Goal: Book appointment/travel/reservation

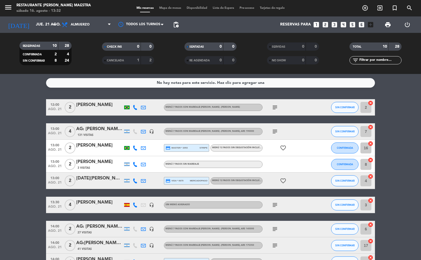
click at [123, 207] on div at bounding box center [127, 205] width 8 height 16
click at [0, 158] on bookings-row "12:00 [DATE] 2 [PERSON_NAME] Menú 7 pasos con maridaje [PERSON_NAME] - [PERSON_…" at bounding box center [210, 192] width 421 height 187
click at [47, 24] on input "jue. 21 ago." at bounding box center [59, 25] width 52 height 10
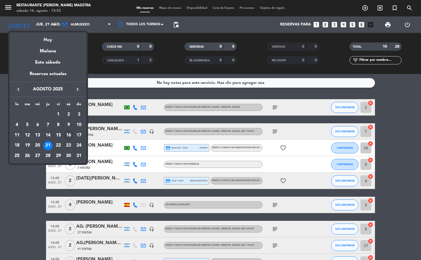
click at [70, 136] on div "16" at bounding box center [68, 135] width 9 height 9
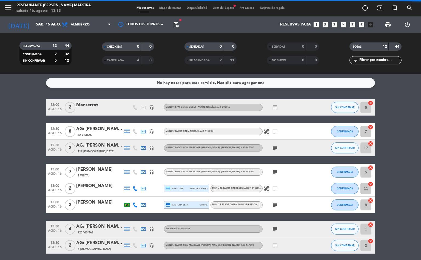
click at [103, 22] on span "Almuerzo" at bounding box center [86, 25] width 55 height 12
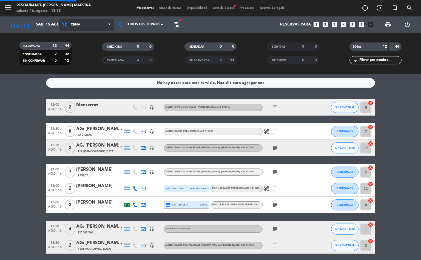
click at [88, 58] on div "menu Restaurante [PERSON_NAME] Maestra sábado 16. agosto - 13:33 Mis reservas M…" at bounding box center [210, 37] width 421 height 74
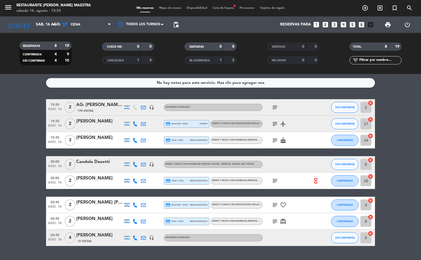
click at [57, 119] on span "19:30" at bounding box center [55, 120] width 14 height 6
click at [57, 111] on span "ago. 16" at bounding box center [55, 110] width 14 height 6
click at [57, 119] on span "19:30" at bounding box center [55, 120] width 14 height 6
click at [55, 119] on span "19:30" at bounding box center [55, 120] width 14 height 6
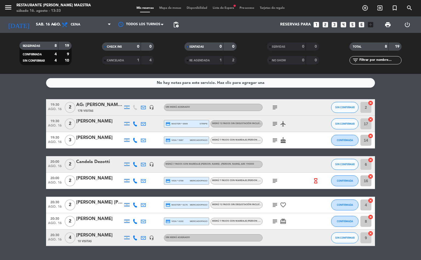
click at [7, 105] on bookings-row "19:30 [DATE] 2 AG: [PERSON_NAME] x2 / MR [PERSON_NAME] 178 Visitas headset_mic …" at bounding box center [210, 172] width 421 height 147
click at [315, 180] on icon "hourglass_empty" at bounding box center [315, 181] width 6 height 6
drag, startPoint x: 28, startPoint y: 192, endPoint x: 36, endPoint y: 200, distance: 11.0
click at [28, 193] on bookings-row "19:30 [DATE] 2 AG: [PERSON_NAME] x2 / MR [PERSON_NAME] 178 Visitas headset_mic …" at bounding box center [210, 172] width 421 height 147
click at [37, 25] on input "sáb. 16 ago." at bounding box center [59, 25] width 52 height 10
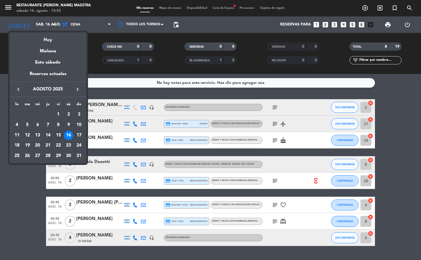
click at [59, 133] on div "15" at bounding box center [58, 135] width 9 height 9
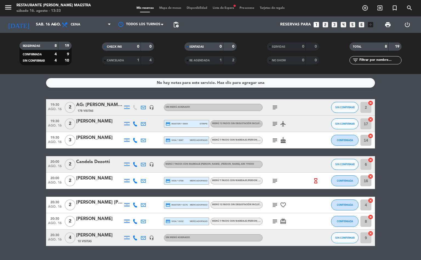
type input "vie. 15 ago."
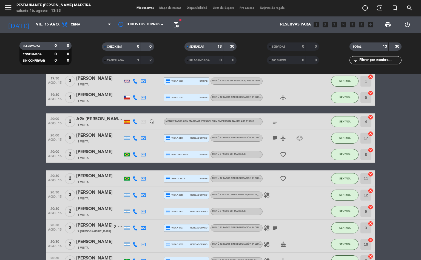
scroll to position [54, 0]
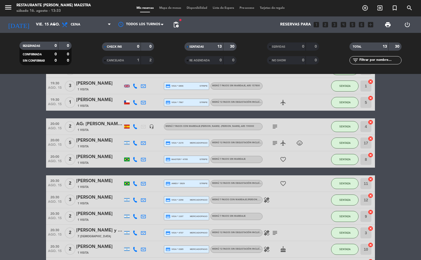
click at [0, 126] on bookings-row "19:30 [DATE] 2 [PERSON_NAME] 1 Visita credit_card amex * 1009 stripe Menú 12 pa…" at bounding box center [210, 159] width 421 height 229
click at [52, 120] on span "20:00" at bounding box center [55, 123] width 14 height 6
click at [52, 119] on div "20:00 [DATE]" at bounding box center [55, 126] width 18 height 16
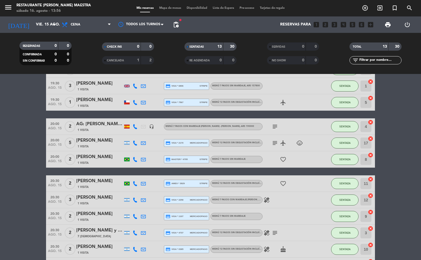
click at [55, 120] on span "20:00" at bounding box center [55, 123] width 14 height 6
